Goal: Transaction & Acquisition: Purchase product/service

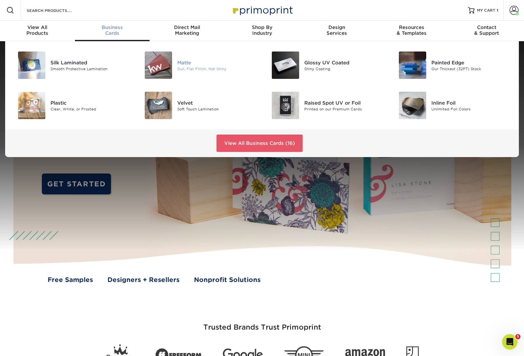
click at [186, 63] on div "Matte" at bounding box center [217, 62] width 80 height 7
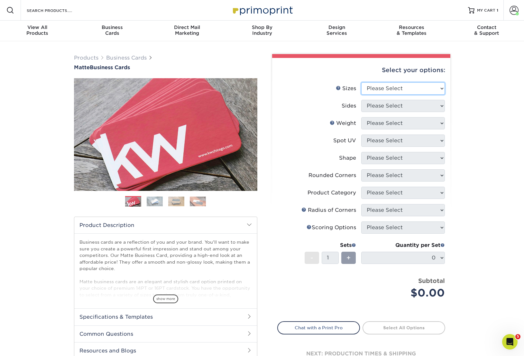
click at [409, 88] on select "Please Select 1.5" x 3.5" - Mini 1.75" x 3.5" - Mini 2" x 2" - Square 2" x 3" -…" at bounding box center [403, 88] width 84 height 12
click at [393, 88] on select "Please Select 1.5" x 3.5" - Mini 1.75" x 3.5" - Mini 2" x 2" - Square 2" x 3" -…" at bounding box center [403, 88] width 84 height 12
click at [107, 27] on span "Business" at bounding box center [112, 27] width 75 height 6
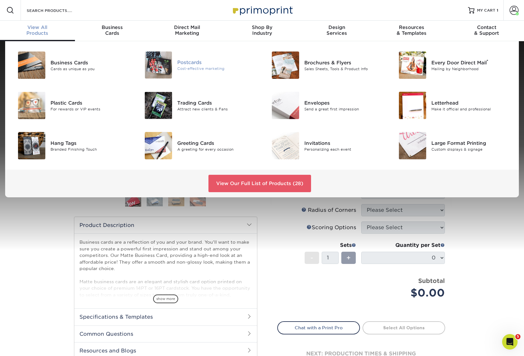
click at [194, 63] on div "Postcards" at bounding box center [217, 62] width 80 height 7
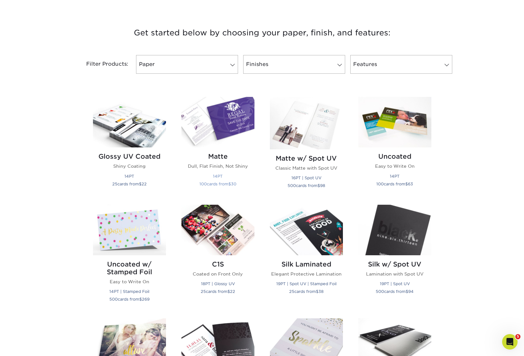
scroll to position [220, 0]
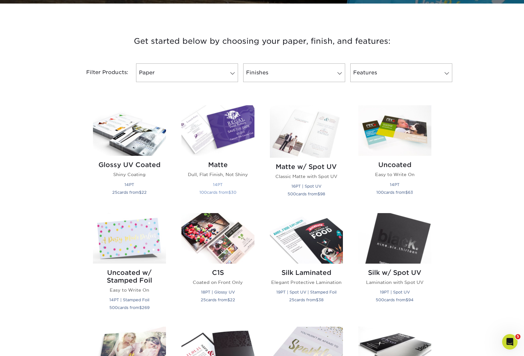
click at [237, 131] on img at bounding box center [217, 130] width 73 height 51
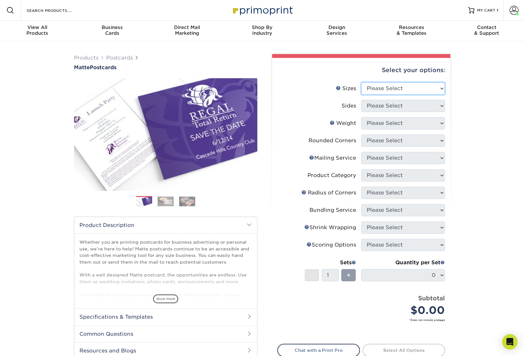
click at [418, 87] on select "Please Select 1.5" x 7" 2" x 4" 2" x 6" 2" x 7" 2" x 8" 2.12" x 5.5" 2.125" x 5…" at bounding box center [403, 88] width 84 height 12
select select "5.50x8.50"
click at [361, 82] on select "Please Select 1.5" x 7" 2" x 4" 2" x 6" 2" x 7" 2" x 8" 2.12" x 5.5" 2.125" x 5…" at bounding box center [403, 88] width 84 height 12
click at [386, 103] on select "Please Select Print Both Sides Print Front Only" at bounding box center [403, 106] width 84 height 12
select select "13abbda7-1d64-4f25-8bb2-c179b224825d"
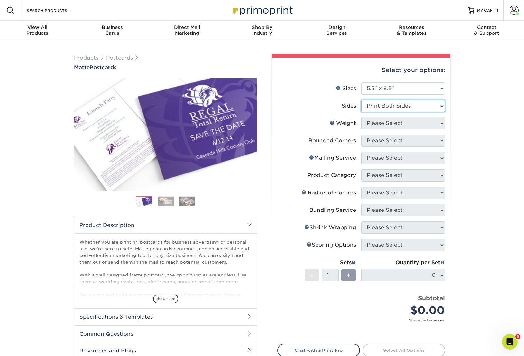
click at [361, 100] on select "Please Select Print Both Sides Print Front Only" at bounding box center [403, 106] width 84 height 12
click at [397, 123] on select "Please Select 14PT 16PT" at bounding box center [403, 123] width 84 height 12
select select "14PT"
click at [361, 117] on select "Please Select 14PT 16PT" at bounding box center [403, 123] width 84 height 12
click at [397, 118] on form "Sizes Help Sizes Please Select 1.5" x 7" 2" x 4" 2" x 6" 2" x 7" 2" x 8" 2.12" …" at bounding box center [361, 209] width 168 height 254
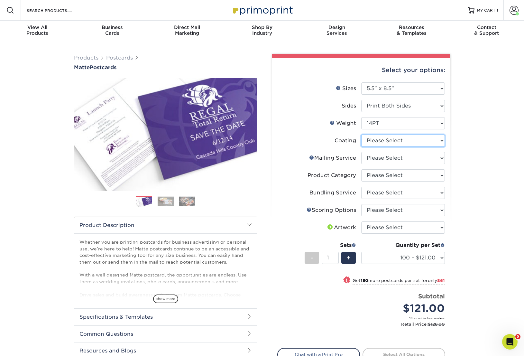
click at [409, 142] on select at bounding box center [403, 140] width 84 height 12
select select "121bb7b5-3b4d-429f-bd8d-bbf80e953313"
click at [361, 134] on select at bounding box center [403, 140] width 84 height 12
click at [0, 0] on div at bounding box center [0, 0] width 0 height 0
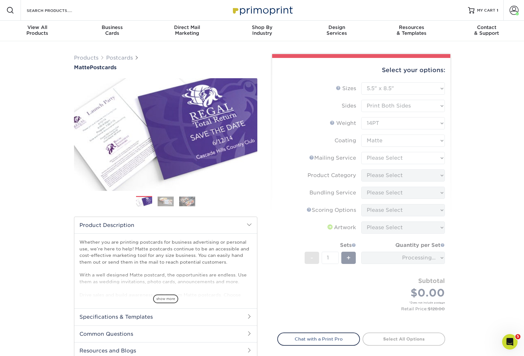
click at [417, 161] on form "Sizes Help Sizes Please Select 1.5" x 7" 2" x 4" 2" x 6" 2" x 7" 2" x 8" 2.12" …" at bounding box center [361, 203] width 168 height 243
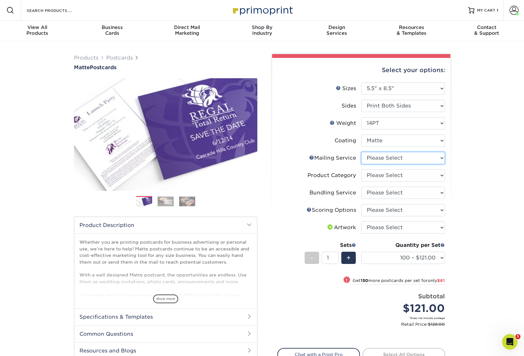
click at [412, 159] on select "Please Select No Direct Mailing Service No, I will mail/stamp/imprint Direct Ma…" at bounding box center [403, 158] width 84 height 12
select select "3e5e9bdd-d78a-4c28-a41d-fe1407925ca6"
click at [361, 152] on select "Please Select No Direct Mailing Service No, I will mail/stamp/imprint Direct Ma…" at bounding box center [403, 158] width 84 height 12
click at [417, 173] on select "Please Select Postcards" at bounding box center [403, 175] width 84 height 12
select select "9b7272e0-d6c8-4c3c-8e97-d3a1bcdab858"
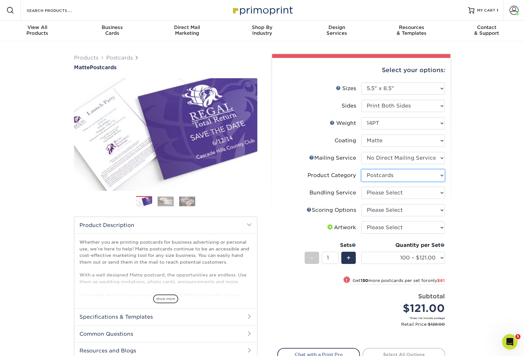
click at [361, 169] on select "Please Select Postcards" at bounding box center [403, 175] width 84 height 12
click at [418, 193] on select "Please Select No Bundling Services Yes, Bundles of 50 (+2 Days) Yes, Bundles of…" at bounding box center [403, 193] width 84 height 12
select select "58689abb-25c0-461c-a4c3-a80b627d6649"
click at [361, 187] on select "Please Select No Bundling Services Yes, Bundles of 50 (+2 Days) Yes, Bundles of…" at bounding box center [403, 193] width 84 height 12
click at [417, 212] on select "Please Select No Scoring One Score Score in Half Two Scores" at bounding box center [403, 210] width 84 height 12
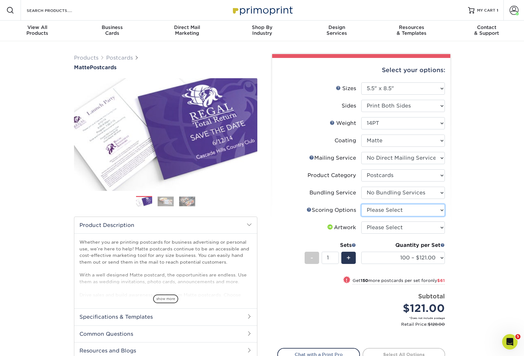
select select "16ebe401-5398-422d-8cb0-f3adbb82deb5"
click at [361, 204] on select "Please Select No Scoring One Score Score in Half Two Scores" at bounding box center [403, 210] width 84 height 12
click at [412, 212] on select "Please Select No Scoring One Score Score in Half Two Scores" at bounding box center [403, 210] width 84 height 12
click at [361, 204] on select "Please Select No Scoring One Score Score in Half Two Scores" at bounding box center [403, 210] width 84 height 12
click at [416, 226] on select "Please Select I will upload files I need a design - $150" at bounding box center [403, 227] width 84 height 12
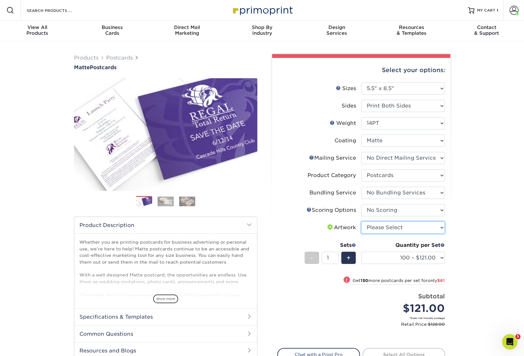
select select "upload"
click at [361, 221] on select "Please Select I will upload files I need a design - $150" at bounding box center [403, 227] width 84 height 12
click at [419, 255] on select "100 – $121.00 250 – $182.00 500 – $201.00 1000 – $232.00 2500 – $373.00 5000 – …" at bounding box center [403, 258] width 84 height 12
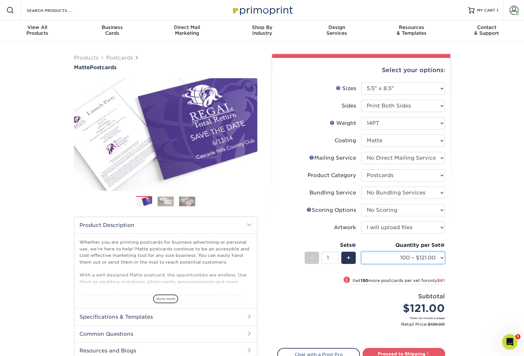
select select "1000 – $232.00"
click at [361, 252] on select "100 – $121.00 250 – $182.00 500 – $201.00 1000 – $232.00 2500 – $373.00 5000 – …" at bounding box center [403, 258] width 84 height 12
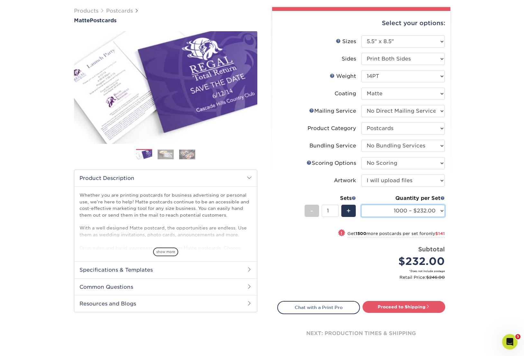
scroll to position [48, 0]
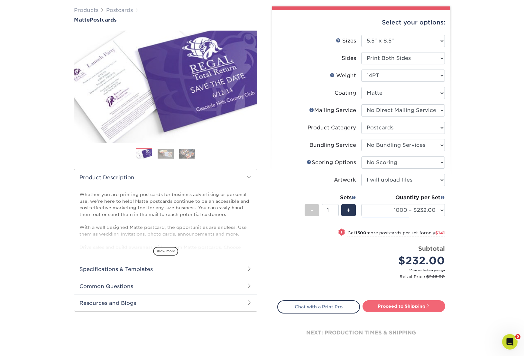
click at [395, 307] on link "Proceed to Shipping" at bounding box center [404, 306] width 83 height 12
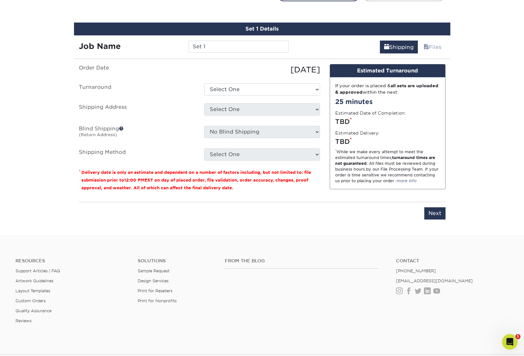
scroll to position [365, 0]
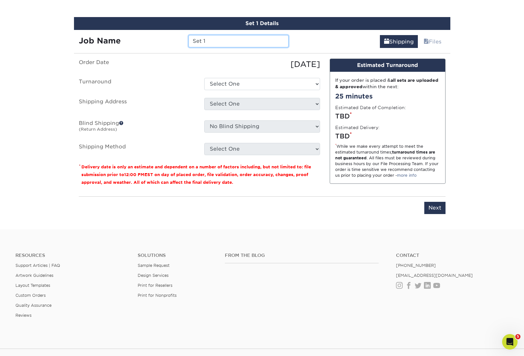
drag, startPoint x: 209, startPoint y: 41, endPoint x: 170, endPoint y: 36, distance: 39.5
click at [177, 36] on div "Job Name Set 1" at bounding box center [184, 41] width 220 height 12
click at [257, 39] on input "CCCC_CK FI Handout" at bounding box center [238, 41] width 100 height 12
type input "CCCC_CK FI Handout_2025"
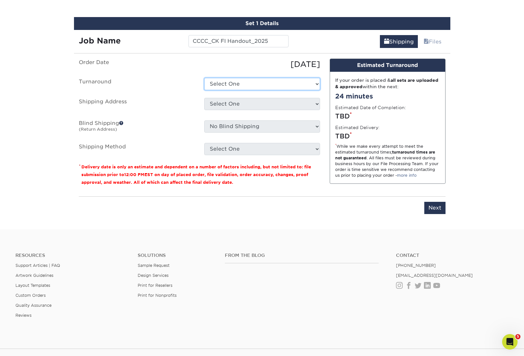
click at [221, 88] on select "Select One 2-4 Business Days 2 Day Next Business Day" at bounding box center [262, 84] width 116 height 12
select select "45fcec45-e4a9-4380-9fe5-9792765f177a"
click at [204, 78] on select "Select One 2-4 Business Days 2 Day Next Business Day" at bounding box center [262, 84] width 116 height 12
click at [239, 107] on select "Select One Clear Creek Community Church Clear Creek Community Church Green Hous…" at bounding box center [262, 104] width 116 height 12
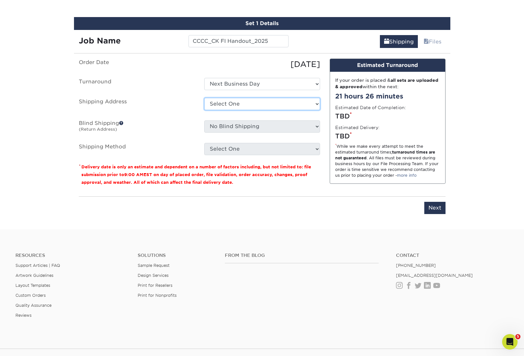
select select "128327"
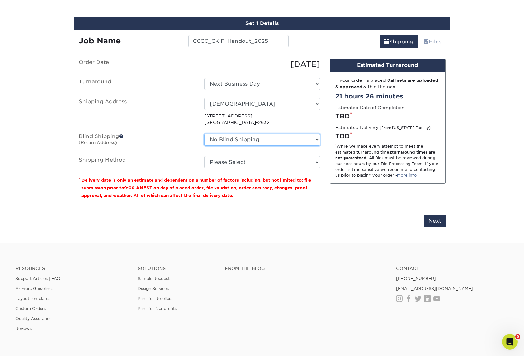
click at [269, 141] on select "No Blind Shipping Clear Creek Community Church Clear Creek Community Church Gre…" at bounding box center [262, 139] width 116 height 12
click at [225, 161] on select "Please Select Ground Shipping (+$20.72) 3 Day Shipping Service (+$31.89) 2 Day …" at bounding box center [262, 162] width 116 height 12
select select "03"
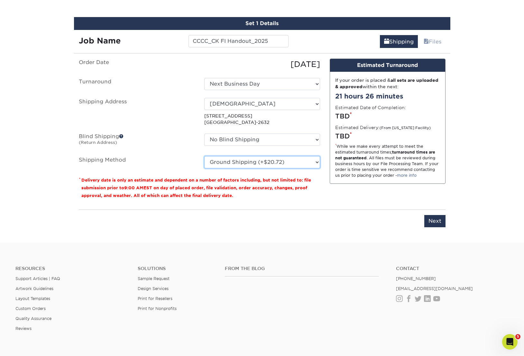
click at [204, 156] on select "Please Select Ground Shipping (+$20.72) 3 Day Shipping Service (+$31.89) 2 Day …" at bounding box center [262, 162] width 116 height 12
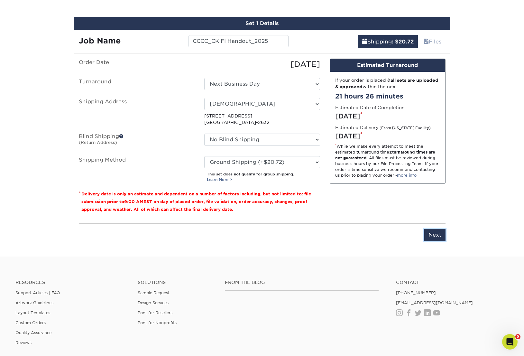
click at [436, 235] on input "Next" at bounding box center [434, 235] width 21 height 12
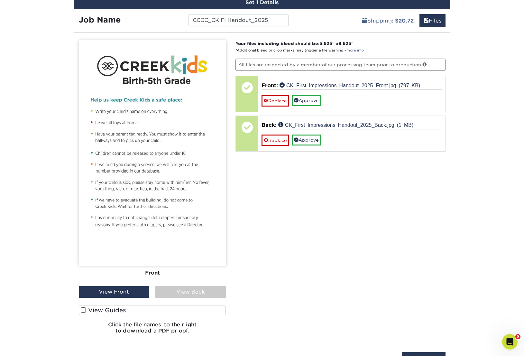
scroll to position [397, 0]
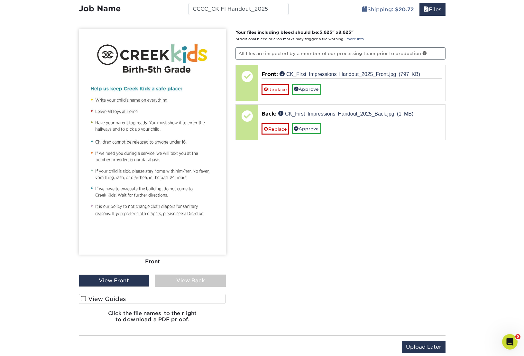
click at [186, 282] on div "View Back" at bounding box center [190, 280] width 71 height 12
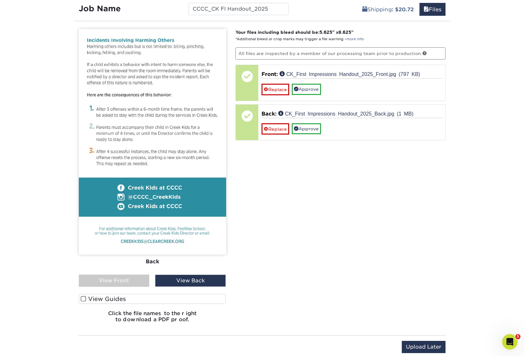
click at [135, 278] on div "View Front" at bounding box center [114, 280] width 71 height 12
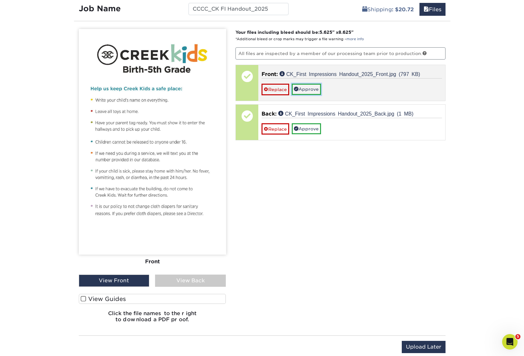
click at [306, 90] on link "Approve" at bounding box center [306, 89] width 29 height 11
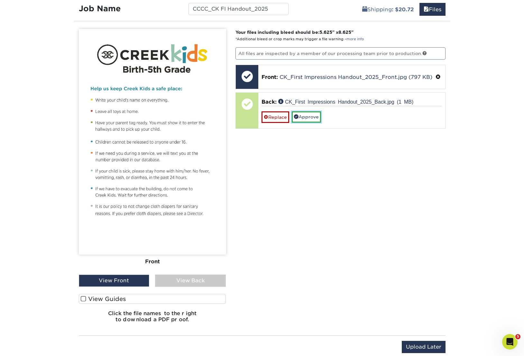
click at [309, 117] on link "Approve" at bounding box center [306, 116] width 29 height 11
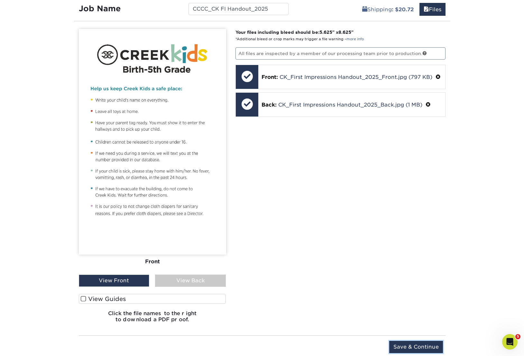
click at [426, 347] on input "Save & Continue" at bounding box center [416, 347] width 54 height 12
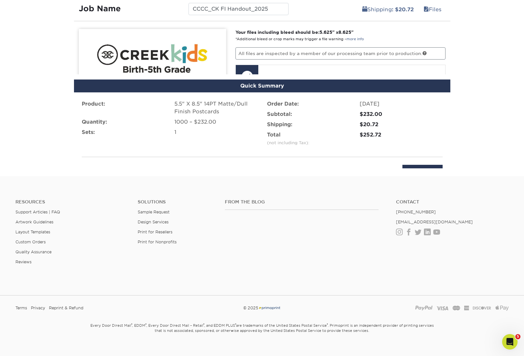
scroll to position [369, 0]
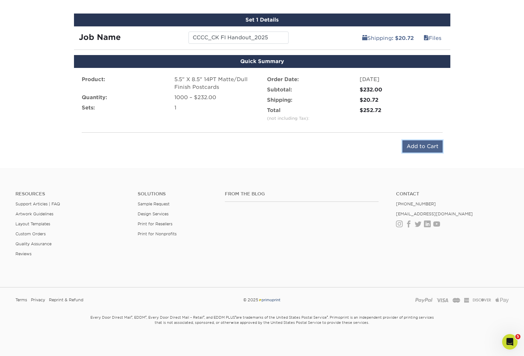
click at [420, 147] on input "Add to Cart" at bounding box center [422, 146] width 40 height 12
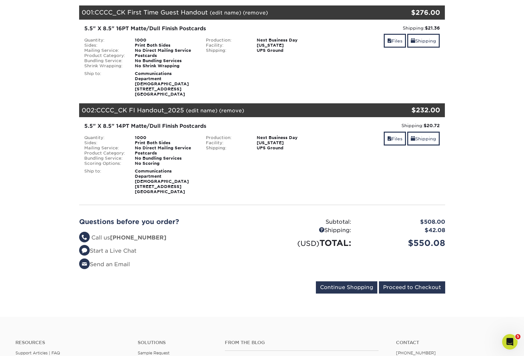
scroll to position [93, 0]
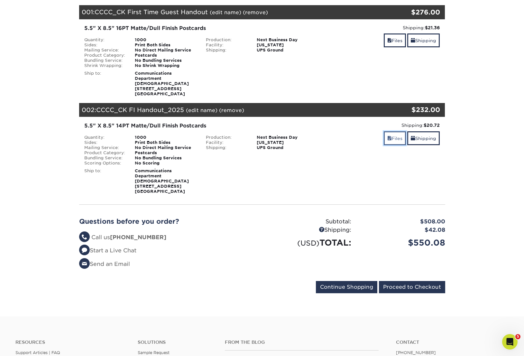
click at [391, 145] on link "Files" at bounding box center [395, 138] width 22 height 14
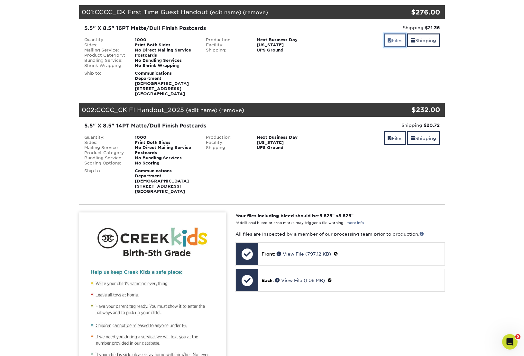
click at [397, 40] on link "Files" at bounding box center [395, 40] width 22 height 14
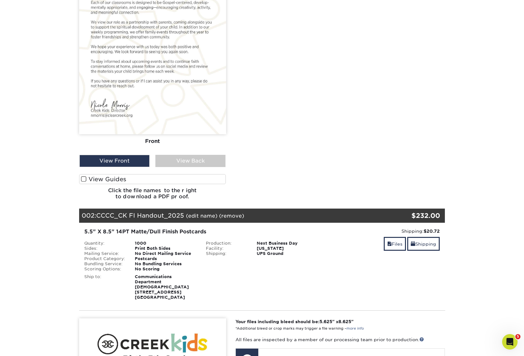
scroll to position [297, 0]
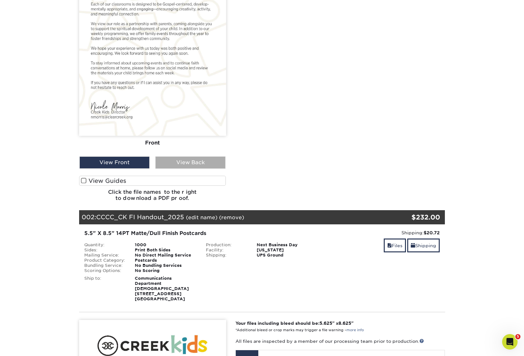
click at [214, 167] on div "View Back" at bounding box center [190, 162] width 70 height 12
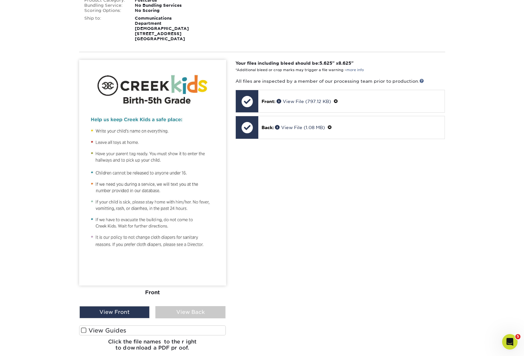
scroll to position [556, 0]
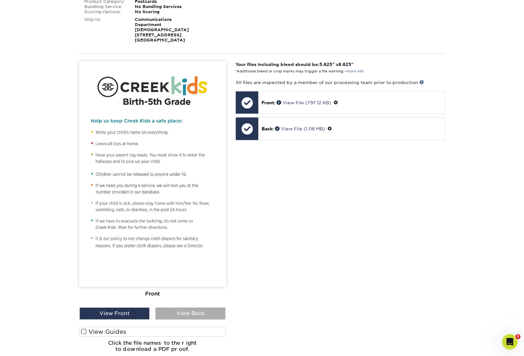
click at [208, 319] on div "View Back" at bounding box center [190, 313] width 70 height 12
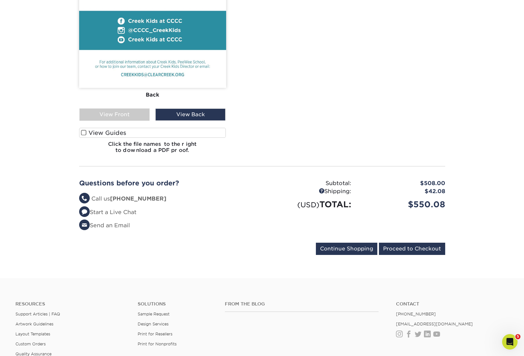
scroll to position [760, 0]
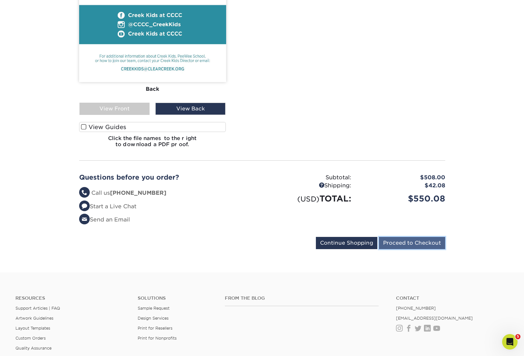
click at [413, 249] on input "Proceed to Checkout" at bounding box center [412, 243] width 66 height 12
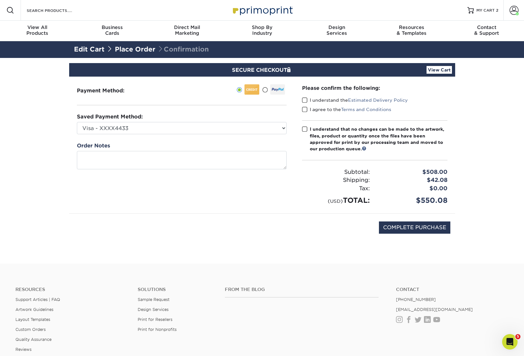
click at [306, 99] on span at bounding box center [304, 100] width 5 height 6
click at [0, 0] on input "I understand the Estimated Delivery Policy" at bounding box center [0, 0] width 0 height 0
click at [302, 110] on span at bounding box center [304, 109] width 5 height 6
click at [0, 0] on input "I agree to the Terms and Conditions" at bounding box center [0, 0] width 0 height 0
click at [304, 129] on span at bounding box center [304, 129] width 5 height 6
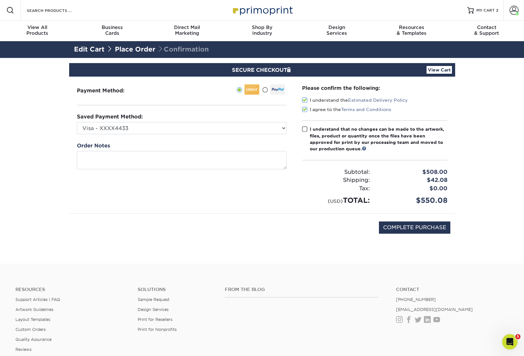
click at [0, 0] on input "I understand that no changes can be made to the artwork, files, product or quan…" at bounding box center [0, 0] width 0 height 0
click at [271, 129] on select "Visa - XXXX4433 Visa - XXXX9122 New Credit Card" at bounding box center [182, 128] width 210 height 12
select select "72176"
click at [77, 122] on select "Visa - XXXX4433 Visa - XXXX9122 New Credit Card" at bounding box center [182, 128] width 210 height 12
click at [420, 229] on input "COMPLETE PURCHASE" at bounding box center [414, 227] width 71 height 12
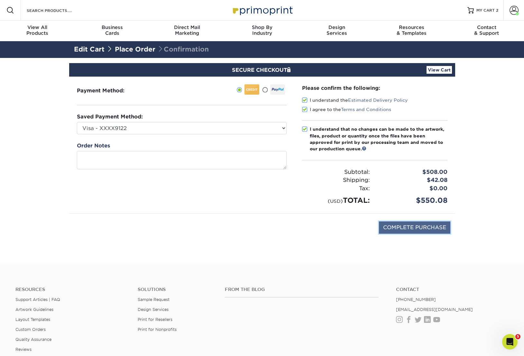
type input "PROCESSING, PLEASE WAIT..."
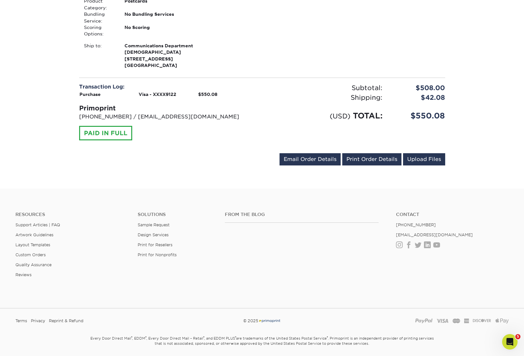
scroll to position [373, 0]
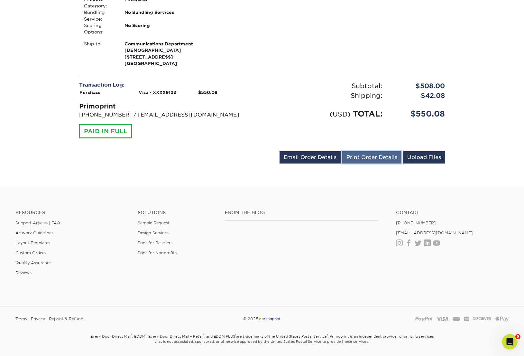
click at [387, 163] on link "Print Order Details" at bounding box center [371, 157] width 59 height 12
